Goal: Check status: Check status

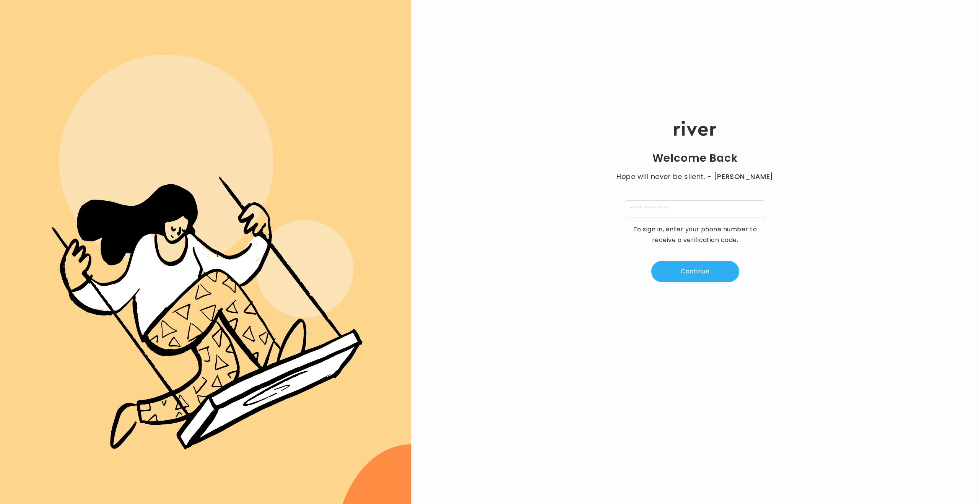
click at [674, 225] on p "To sign in, enter your phone number to receive a verification code." at bounding box center [695, 234] width 134 height 21
click at [669, 220] on div "Welcome Back Hope will never be silent. - [PERSON_NAME] To sign in, enter your …" at bounding box center [695, 201] width 568 height 303
click at [667, 216] on input "tel" at bounding box center [695, 209] width 140 height 18
click at [634, 208] on input "**********" at bounding box center [695, 209] width 140 height 18
type input "**********"
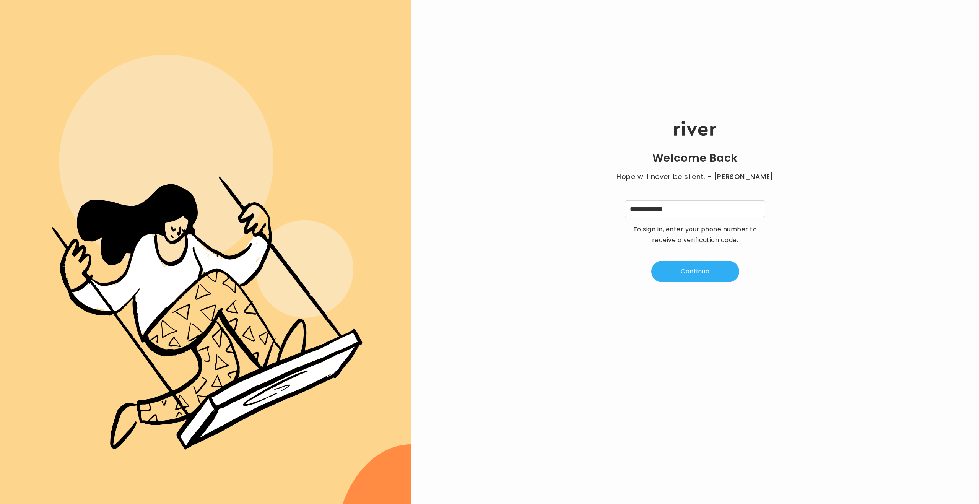
click at [615, 311] on div "**********" at bounding box center [695, 201] width 568 height 303
click at [692, 268] on button "Continue" at bounding box center [695, 271] width 88 height 21
type input "*"
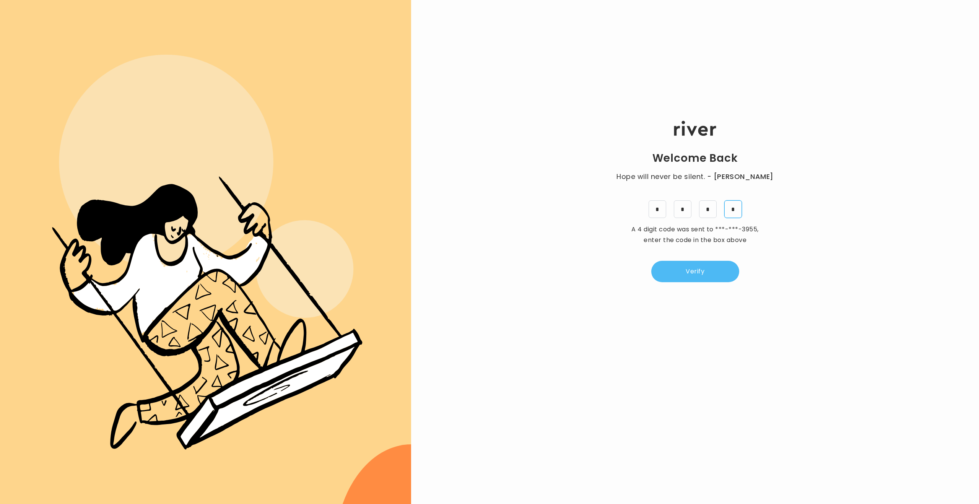
type input "*"
drag, startPoint x: 704, startPoint y: 266, endPoint x: 703, endPoint y: 262, distance: 3.9
click at [702, 268] on button "Verify" at bounding box center [695, 271] width 88 height 21
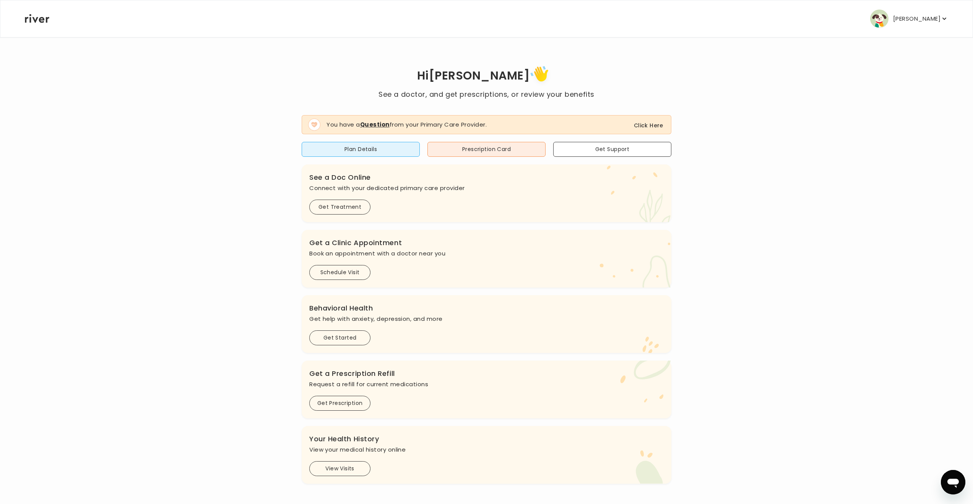
click at [658, 127] on button "Click Here" at bounding box center [648, 125] width 29 height 9
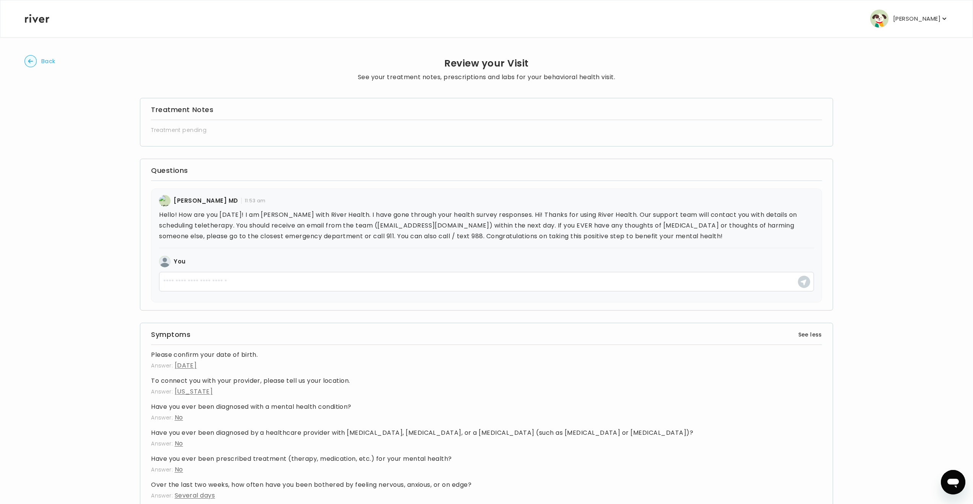
click at [166, 201] on img at bounding box center [164, 200] width 11 height 11
click at [52, 19] on div "[PERSON_NAME] Profile Add Family Activate Card Reimbursement Terms of Service P…" at bounding box center [487, 18] width 924 height 37
click at [46, 66] on span "Back" at bounding box center [48, 61] width 14 height 11
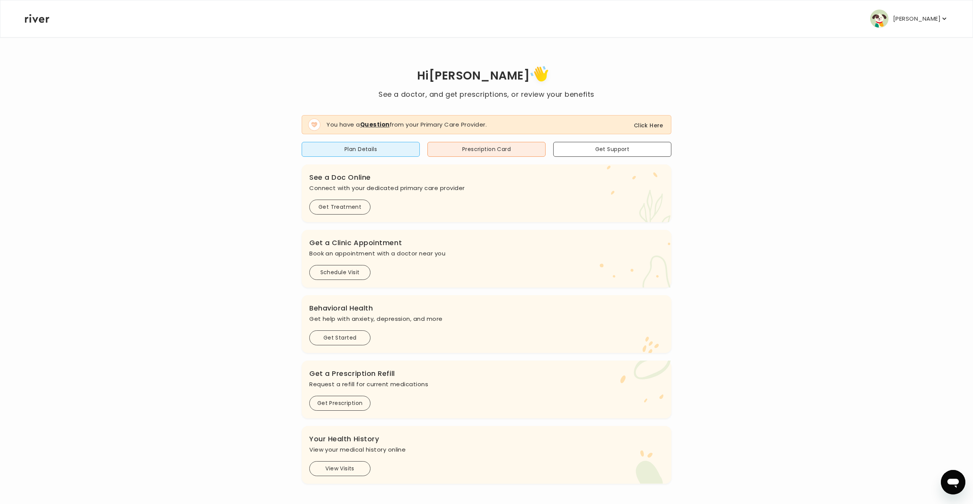
click at [941, 18] on icon "button" at bounding box center [945, 19] width 8 height 8
click at [778, 171] on div "Hi [PERSON_NAME] See a doctor, and get prescriptions, or review your benefits Y…" at bounding box center [486, 273] width 924 height 420
